Goal: Information Seeking & Learning: Learn about a topic

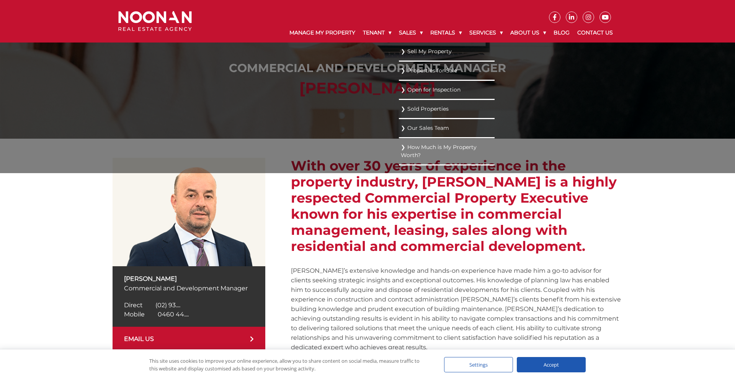
scroll to position [14, 0]
click at [404, 70] on link "Properties for Sale" at bounding box center [447, 70] width 92 height 10
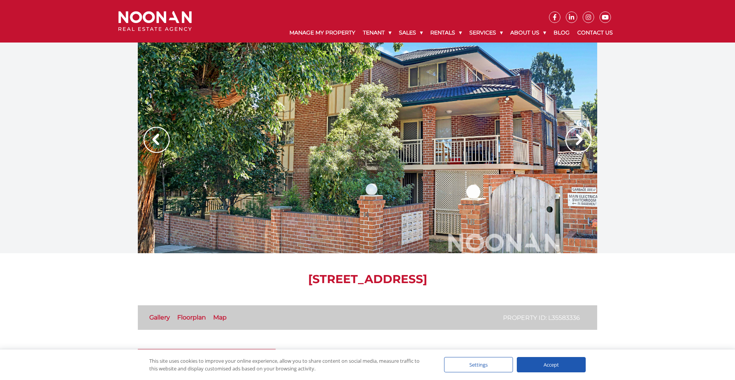
click at [350, 211] on div at bounding box center [367, 147] width 459 height 211
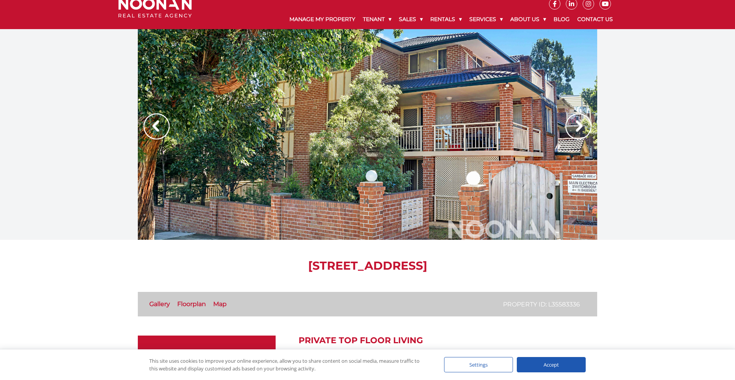
scroll to position [20, 0]
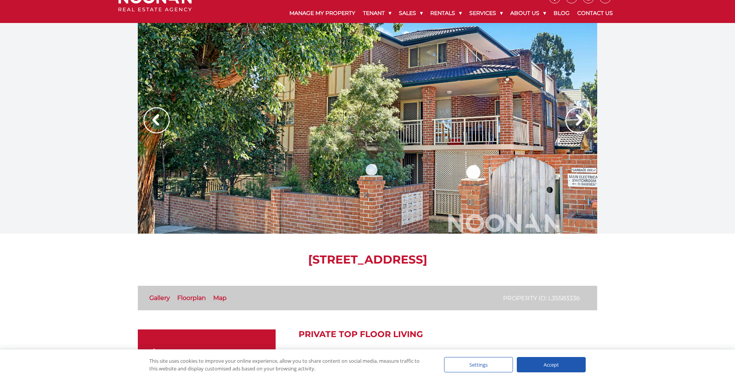
click at [572, 126] on img at bounding box center [578, 120] width 26 height 26
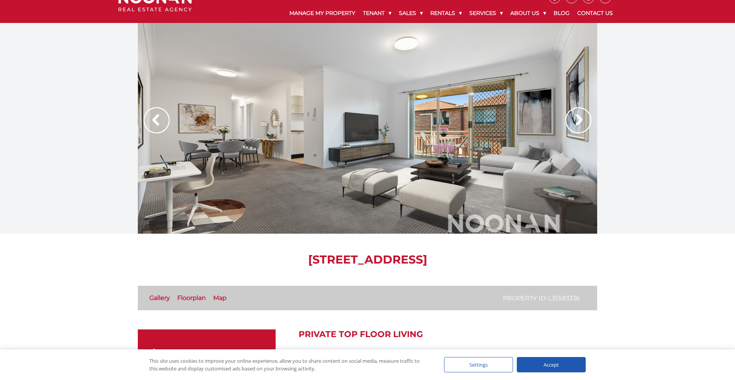
click at [572, 126] on img at bounding box center [578, 120] width 26 height 26
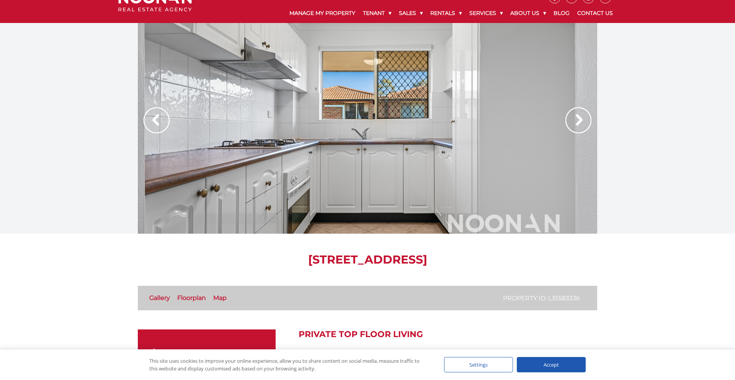
click at [573, 125] on img at bounding box center [578, 120] width 26 height 26
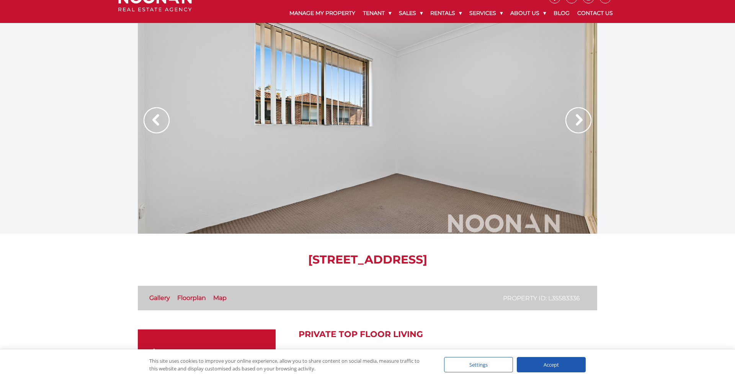
click at [573, 125] on img at bounding box center [578, 120] width 26 height 26
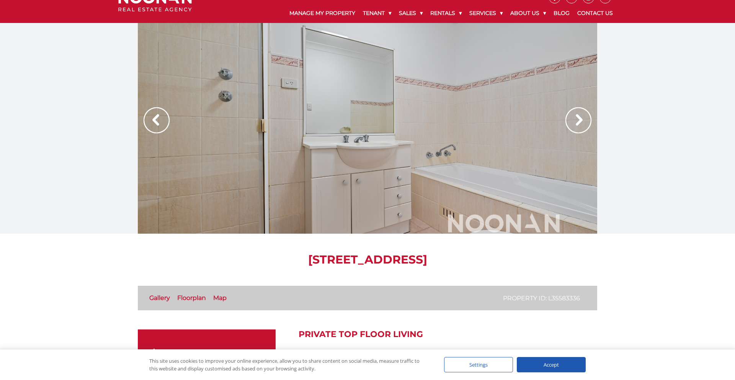
click at [574, 125] on img at bounding box center [578, 120] width 26 height 26
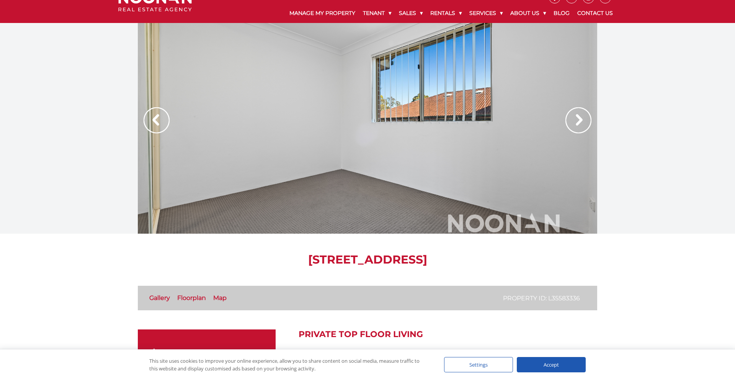
click at [574, 125] on img at bounding box center [578, 120] width 26 height 26
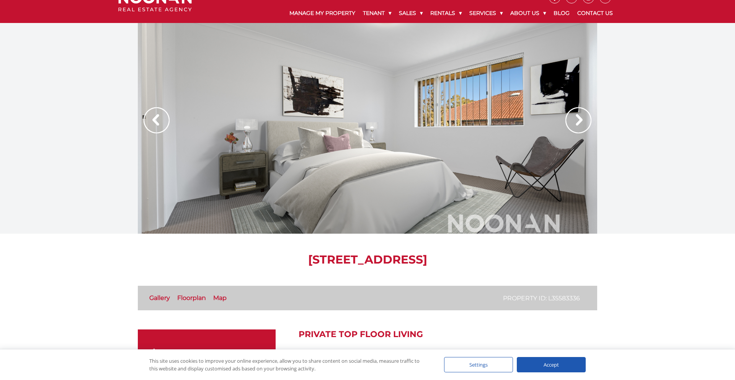
click at [574, 125] on img at bounding box center [578, 120] width 26 height 26
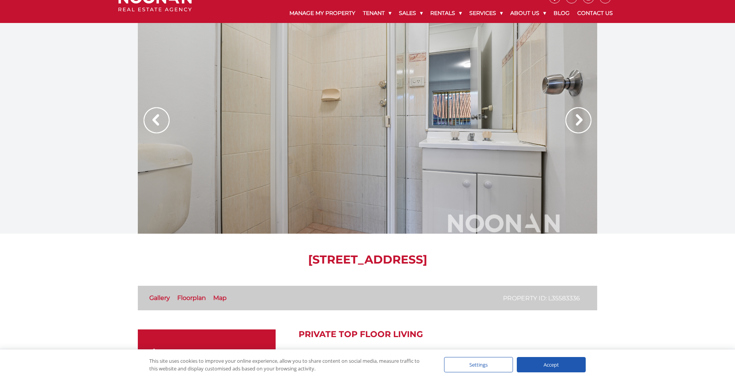
click at [574, 125] on img at bounding box center [578, 120] width 26 height 26
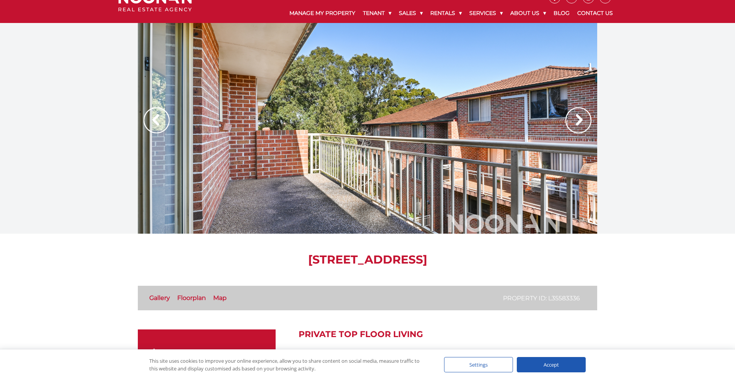
click at [574, 124] on img at bounding box center [578, 120] width 26 height 26
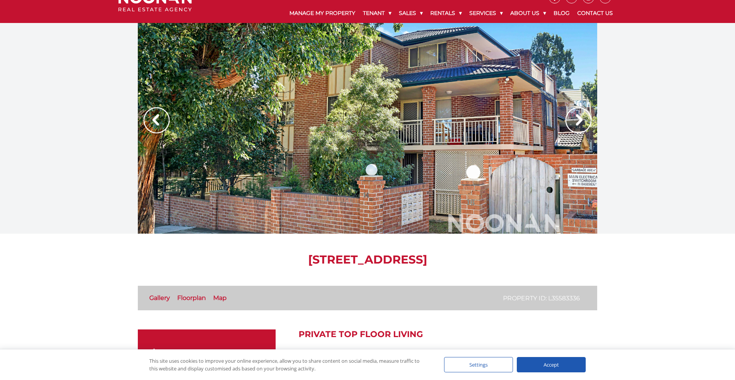
click at [574, 124] on img at bounding box center [578, 120] width 26 height 26
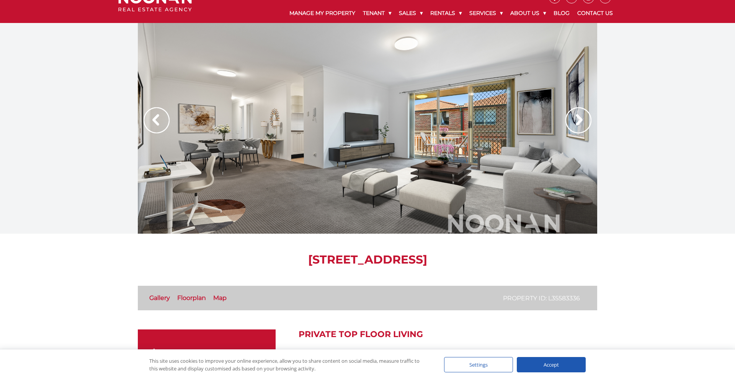
click at [584, 117] on img at bounding box center [578, 120] width 26 height 26
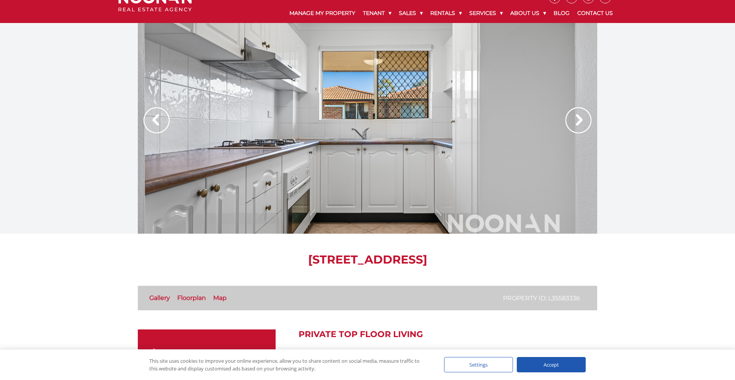
click at [584, 117] on img at bounding box center [578, 120] width 26 height 26
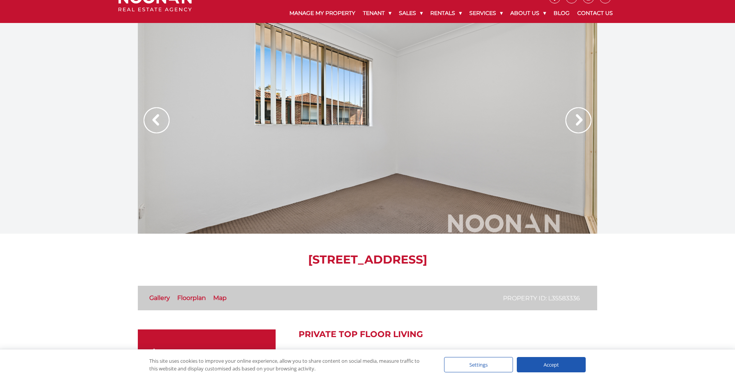
click at [583, 117] on img at bounding box center [578, 120] width 26 height 26
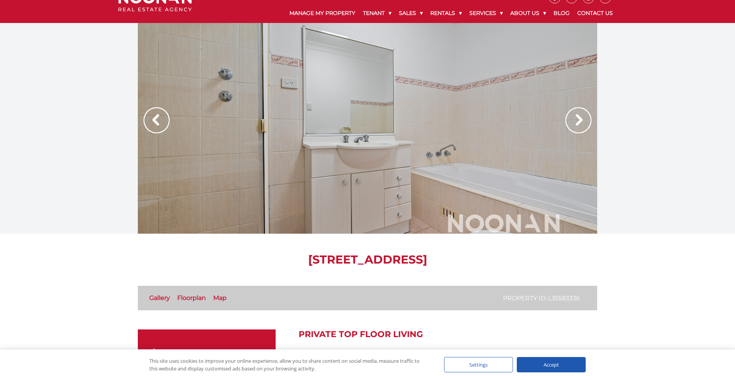
click at [583, 117] on img at bounding box center [578, 120] width 26 height 26
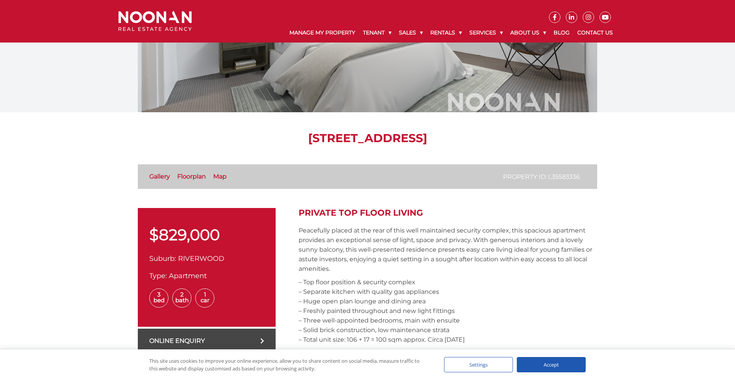
scroll to position [0, 0]
